Goal: Information Seeking & Learning: Learn about a topic

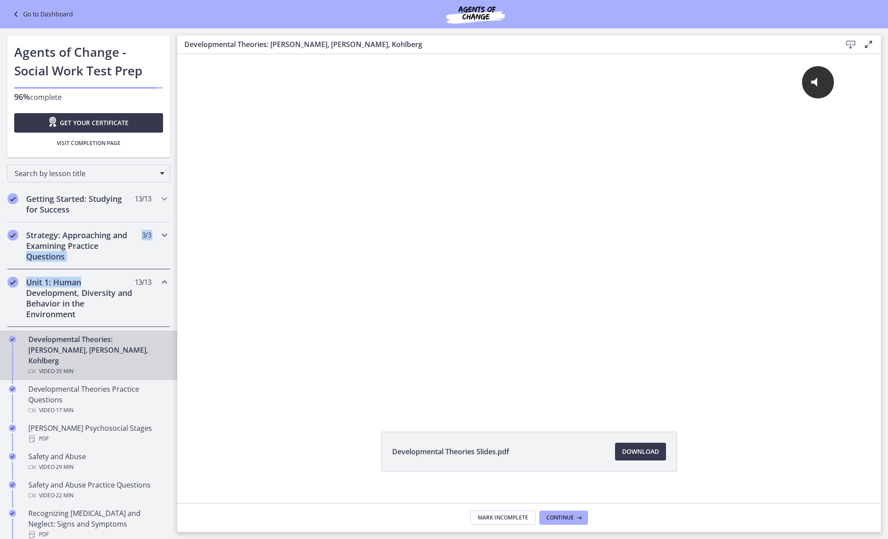
drag, startPoint x: 170, startPoint y: 247, endPoint x: 169, endPoint y: 275, distance: 28.4
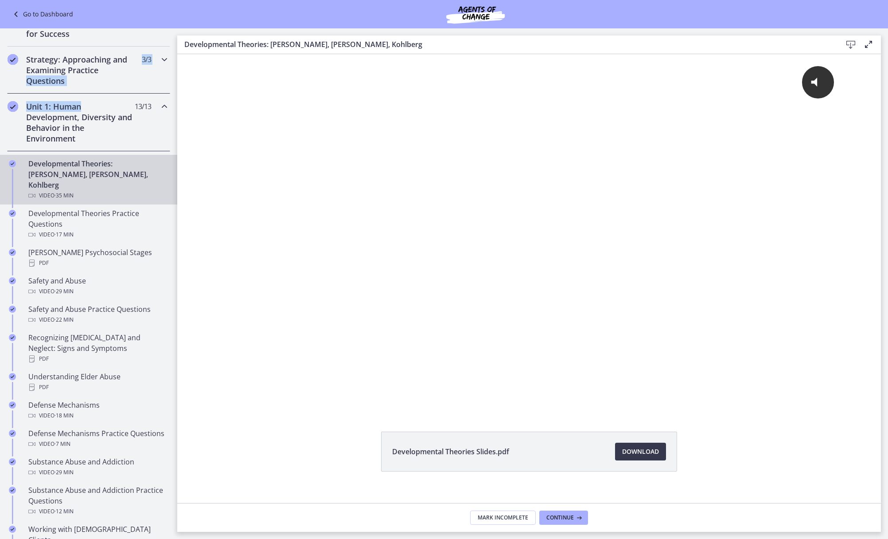
scroll to position [176, 0]
drag, startPoint x: 173, startPoint y: 254, endPoint x: 4, endPoint y: 269, distance: 169.6
click at [111, 286] on div "Video · 29 min" at bounding box center [97, 291] width 138 height 11
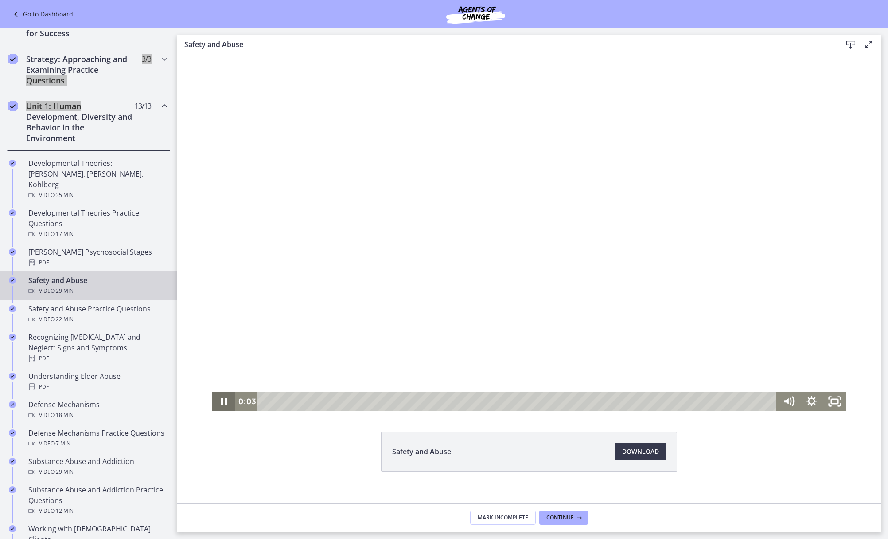
click at [216, 399] on icon "Pause" at bounding box center [223, 401] width 23 height 20
